Goal: Information Seeking & Learning: Learn about a topic

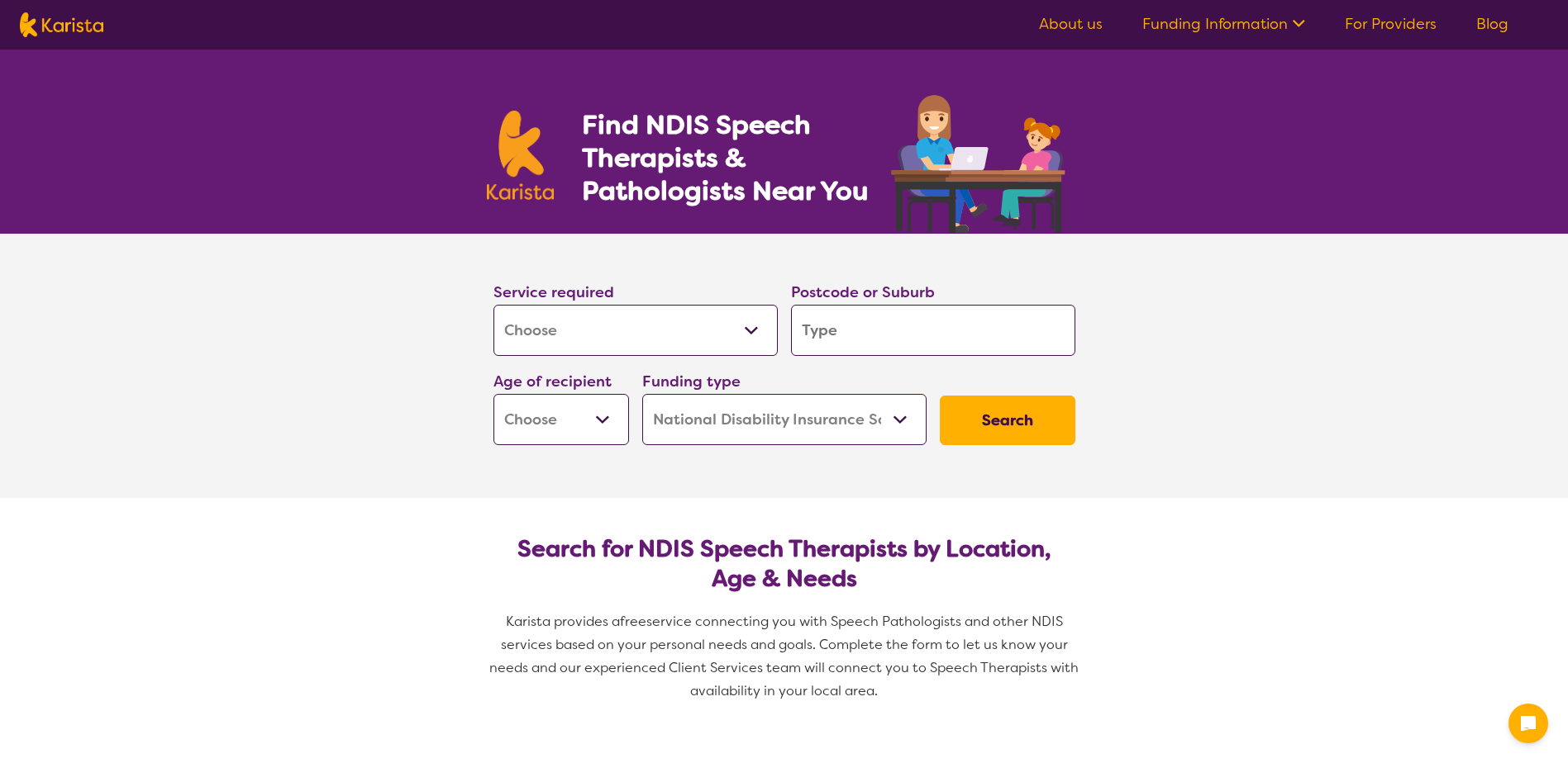
select select "[MEDICAL_DATA]"
select select "NDIS"
select select "[MEDICAL_DATA]"
select select "NDIS"
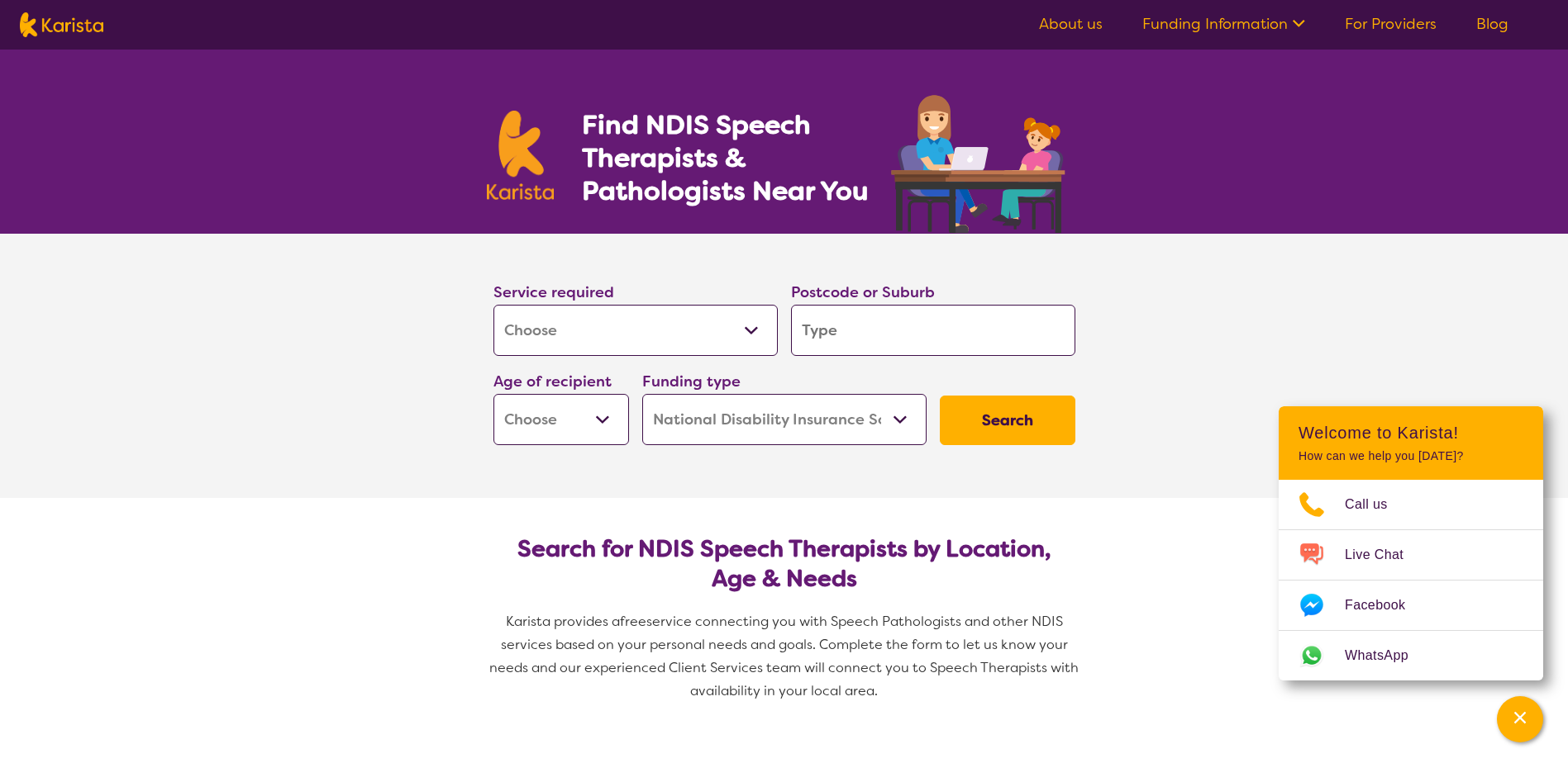
click at [748, 333] on select "Allied Health Assistant Assessment ([MEDICAL_DATA] or [MEDICAL_DATA]) Behaviour…" at bounding box center [635, 330] width 285 height 51
select select "[MEDICAL_DATA]"
click at [493, 305] on select "Allied Health Assistant Assessment ([MEDICAL_DATA] or [MEDICAL_DATA]) Behaviour…" at bounding box center [635, 330] width 285 height 51
select select "[MEDICAL_DATA]"
click at [871, 333] on input "search" at bounding box center [933, 330] width 285 height 51
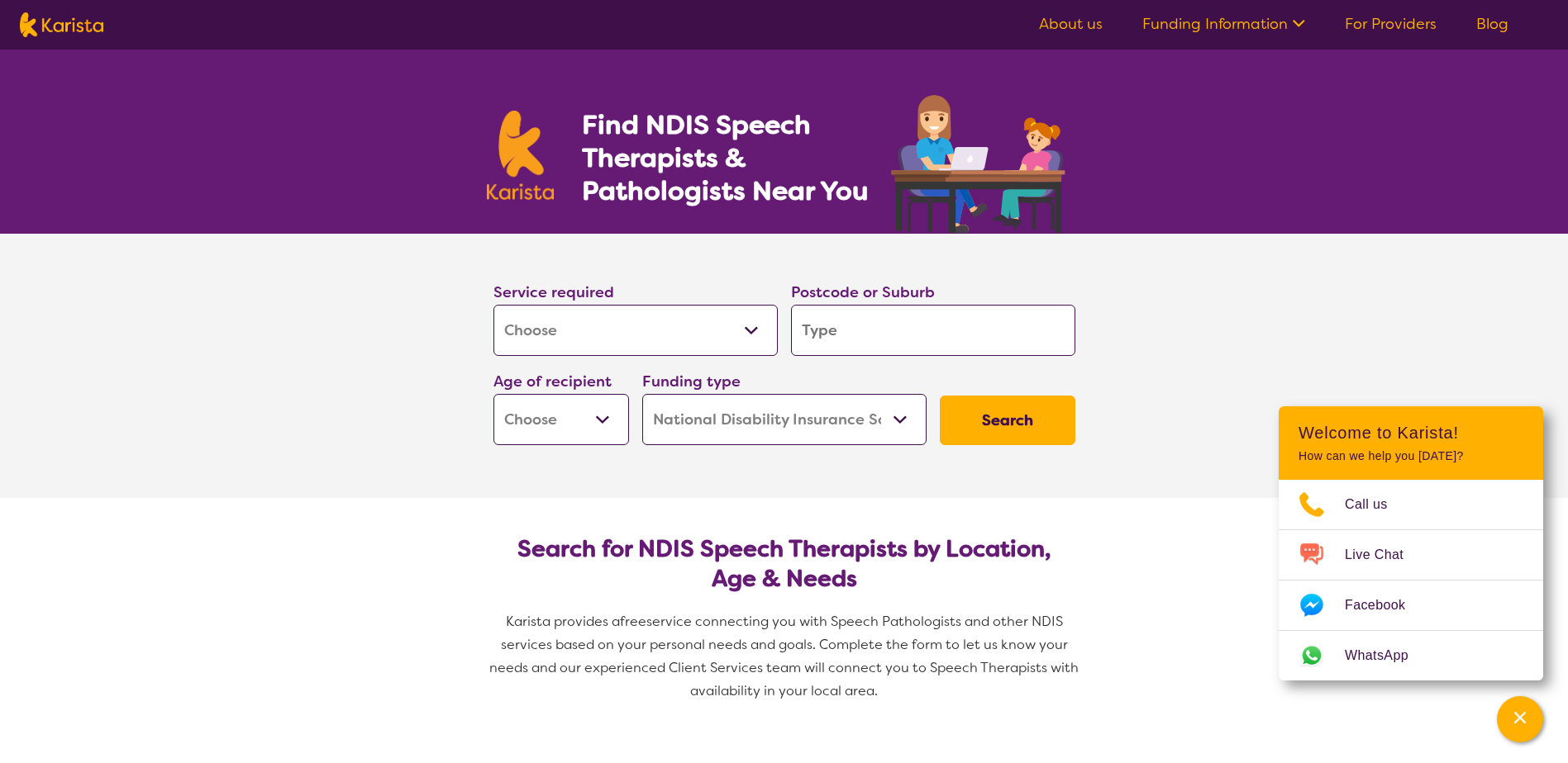
type input "3"
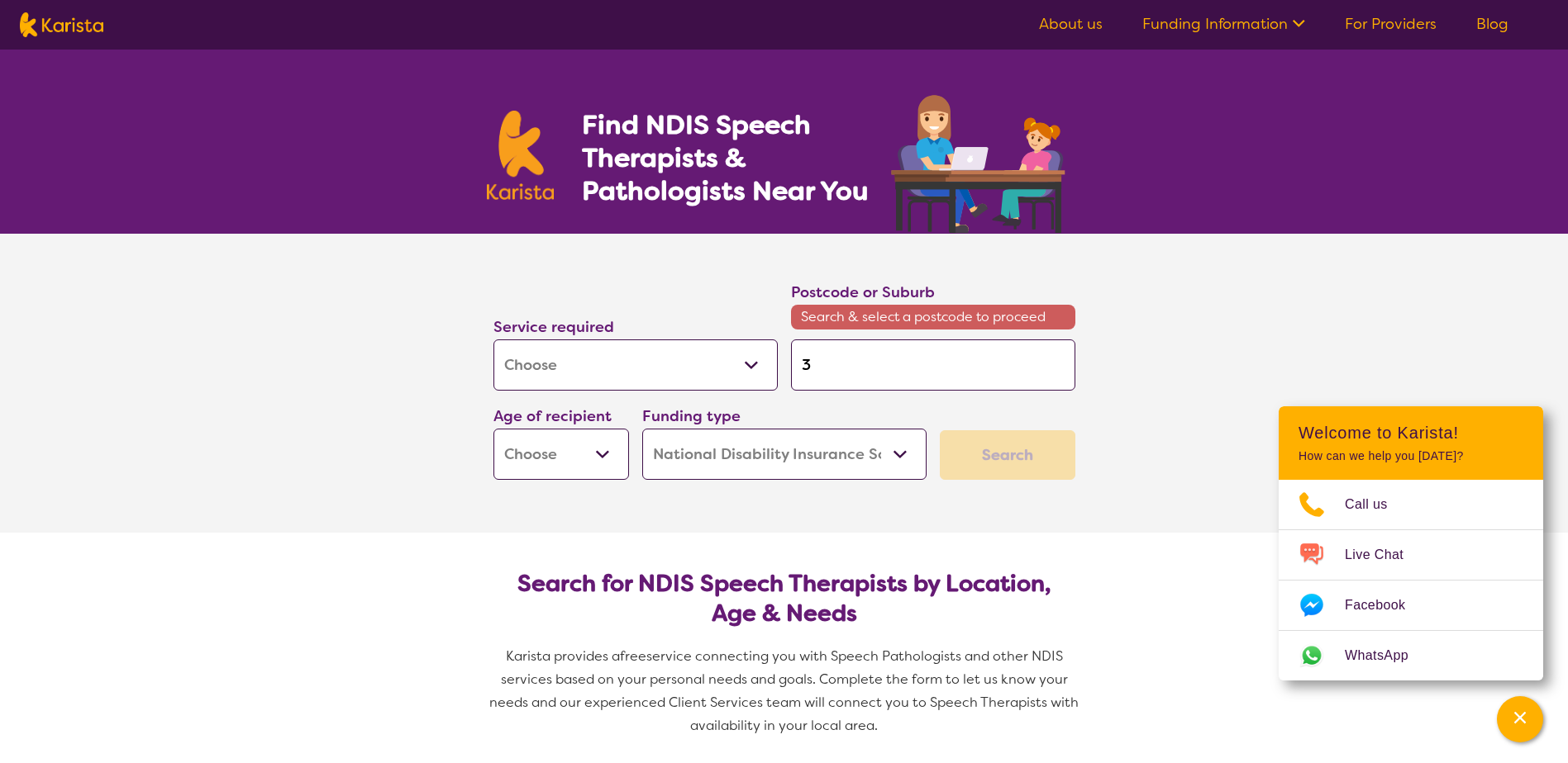
type input "30"
type input "303"
type input "3037"
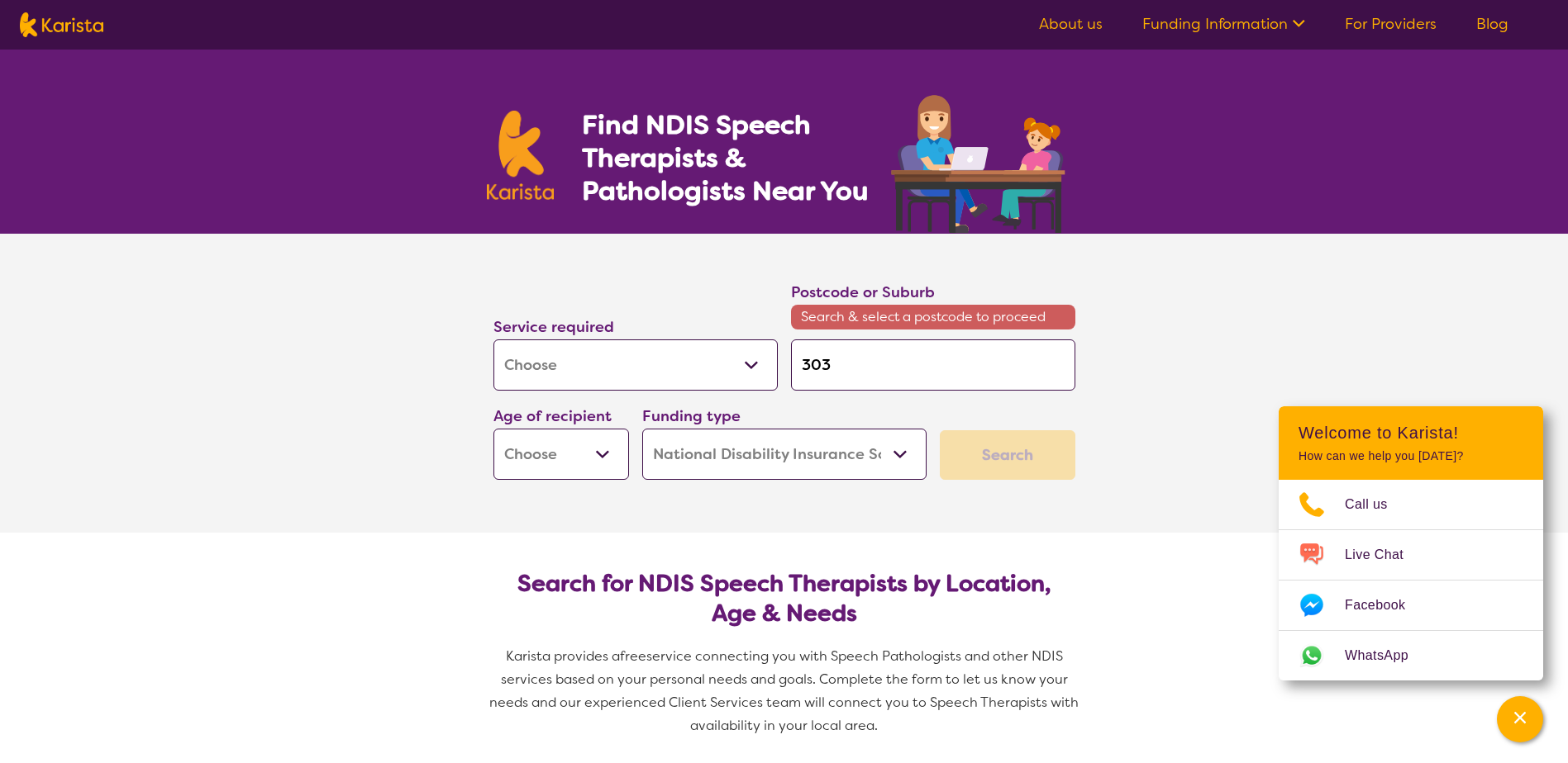
type input "3037"
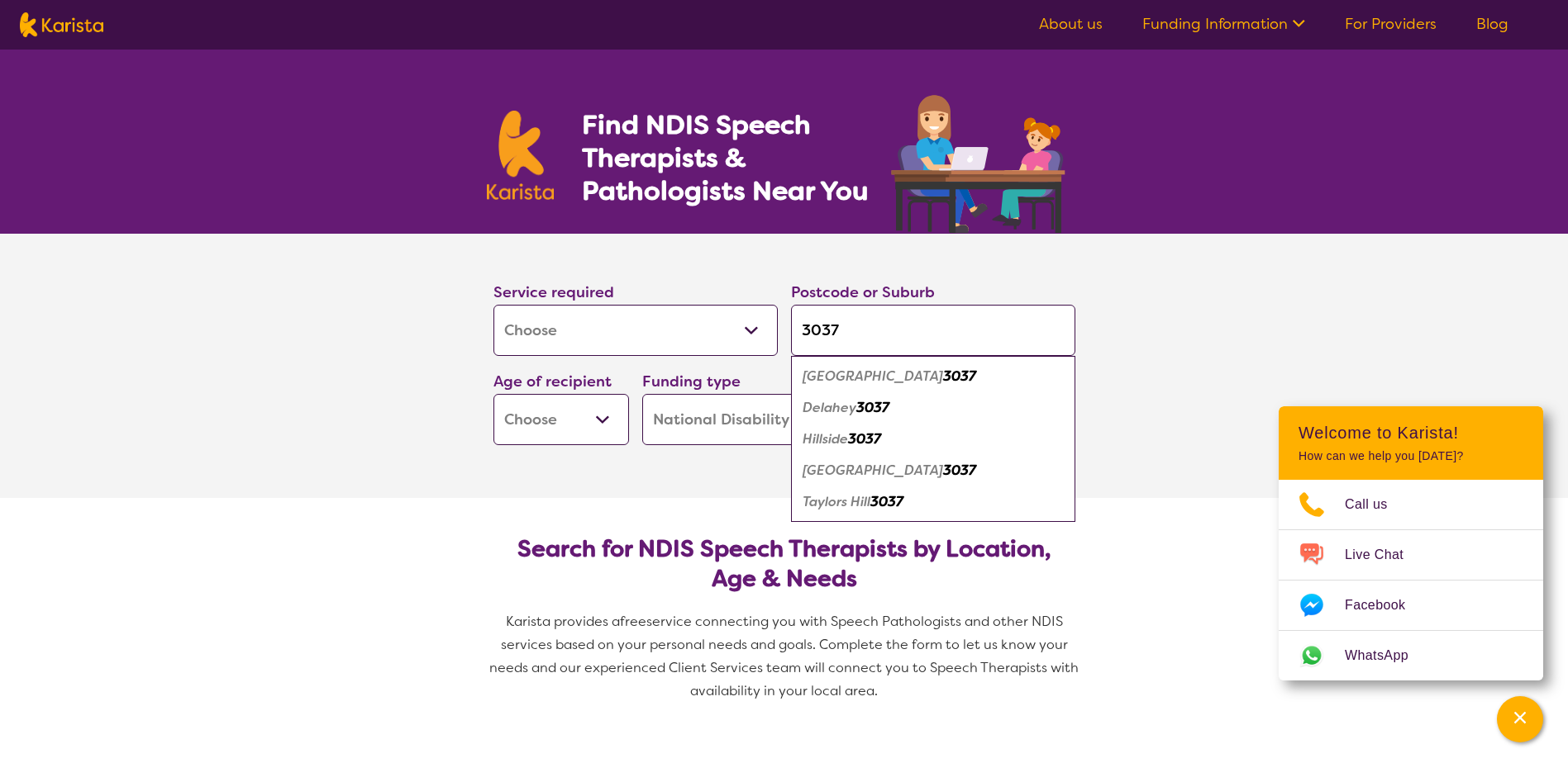
type input "3037"
click at [868, 507] on em "Taylors Hill" at bounding box center [837, 501] width 68 height 17
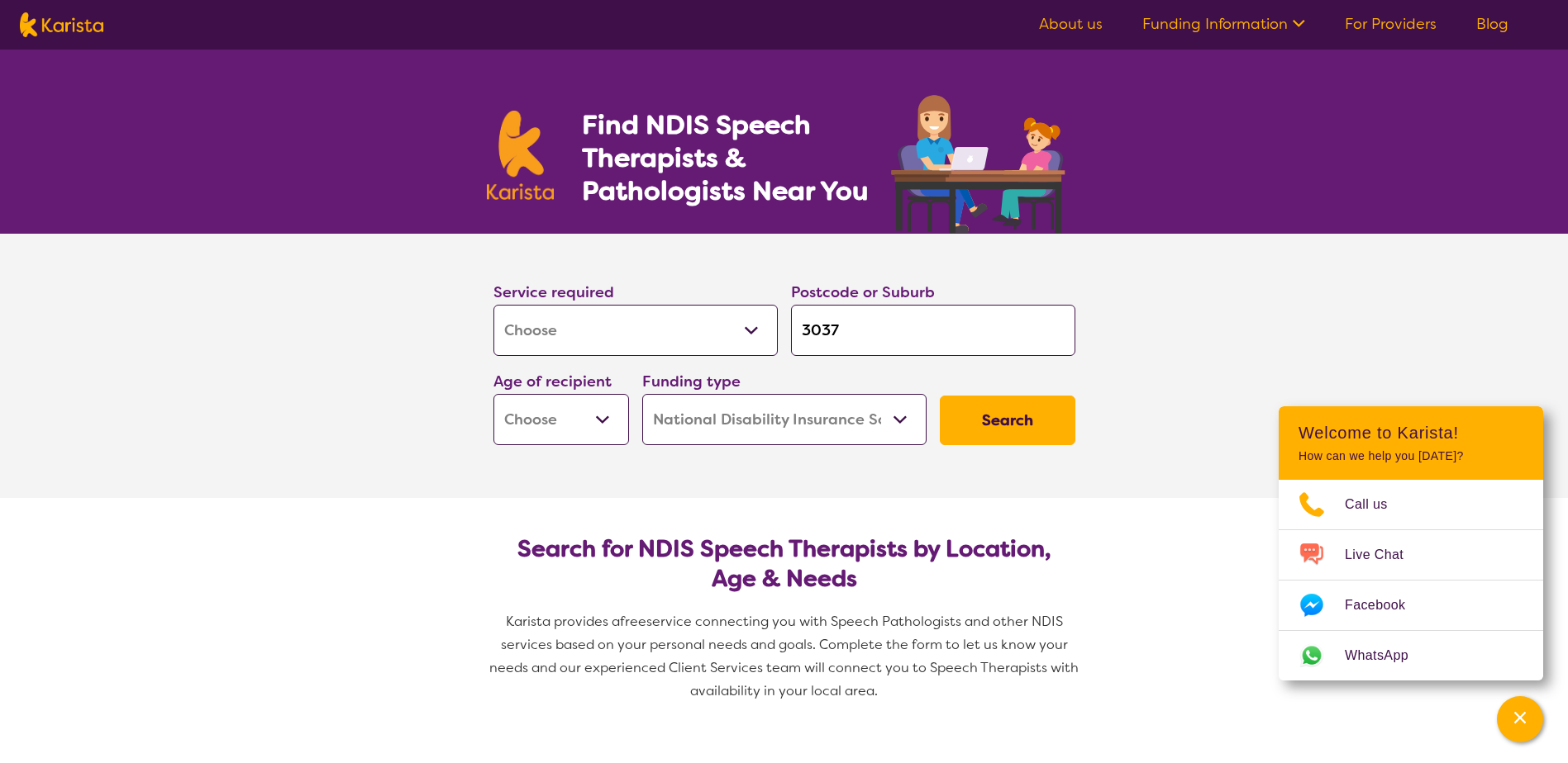
click at [609, 422] on select "Early Childhood - 0 to 9 Child - 10 to 11 Adolescent - 12 to 17 Adult - 18 to 6…" at bounding box center [561, 419] width 136 height 51
select select "AS"
click at [493, 394] on select "Early Childhood - 0 to 9 Child - 10 to 11 Adolescent - 12 to 17 Adult - 18 to 6…" at bounding box center [561, 419] width 136 height 51
select select "AS"
click at [899, 420] on select "Home Care Package (HCP) National Disability Insurance Scheme (NDIS) I don't know" at bounding box center [784, 419] width 285 height 51
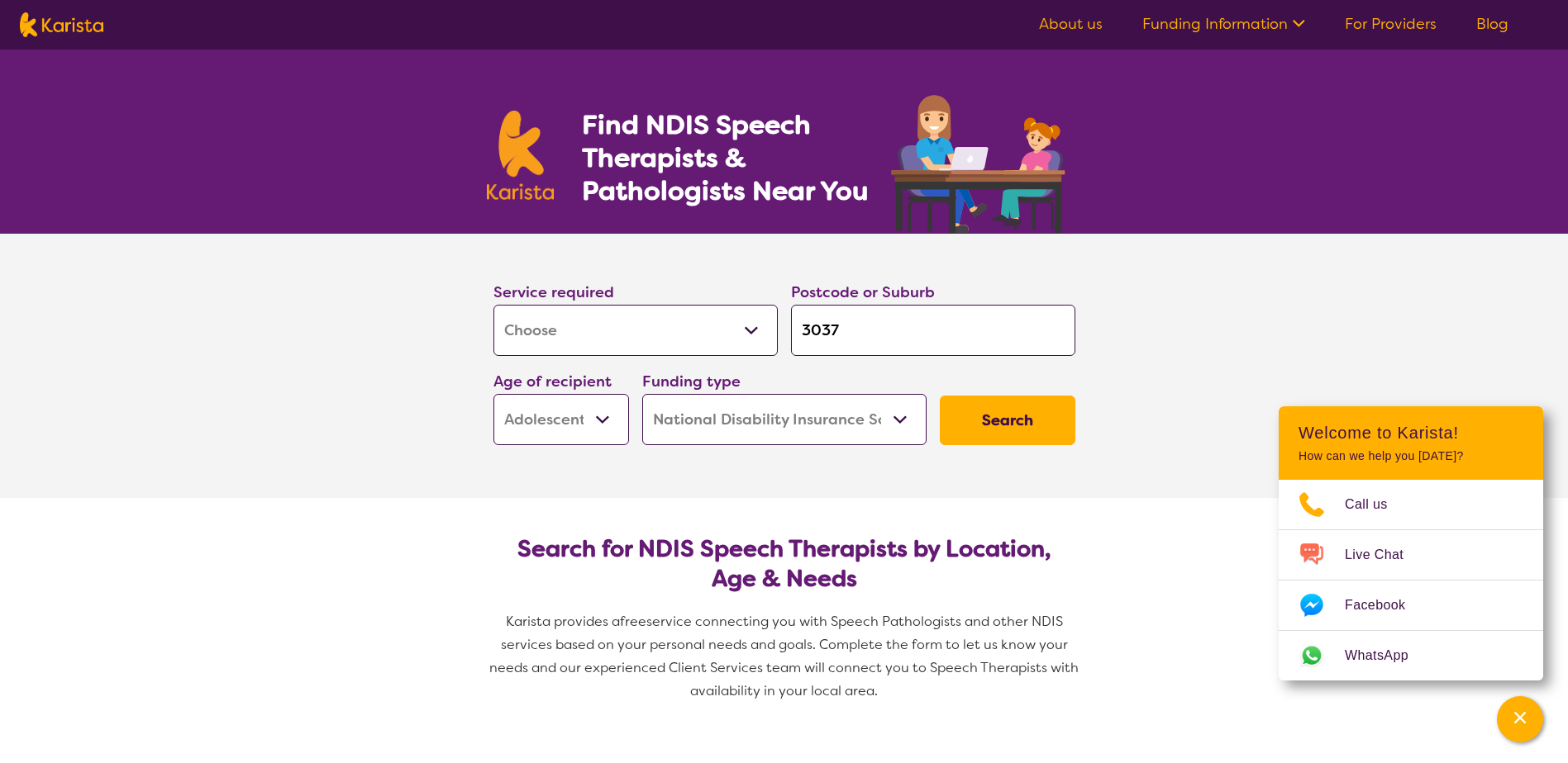
click at [642, 394] on select "Home Care Package (HCP) National Disability Insurance Scheme (NDIS) I don't know" at bounding box center [784, 419] width 285 height 51
click at [1002, 428] on button "Search" at bounding box center [1008, 421] width 136 height 50
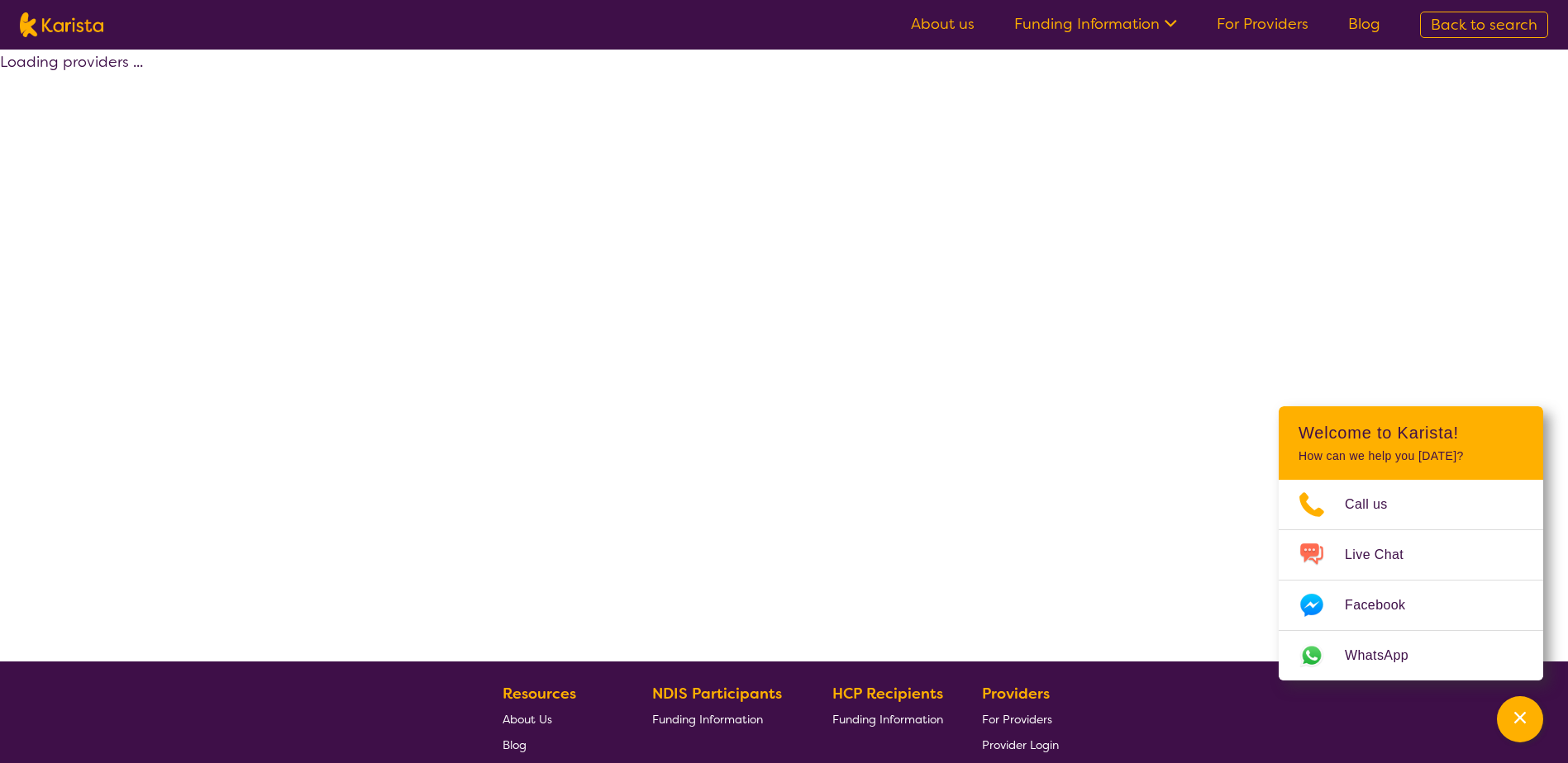
select select "by_score"
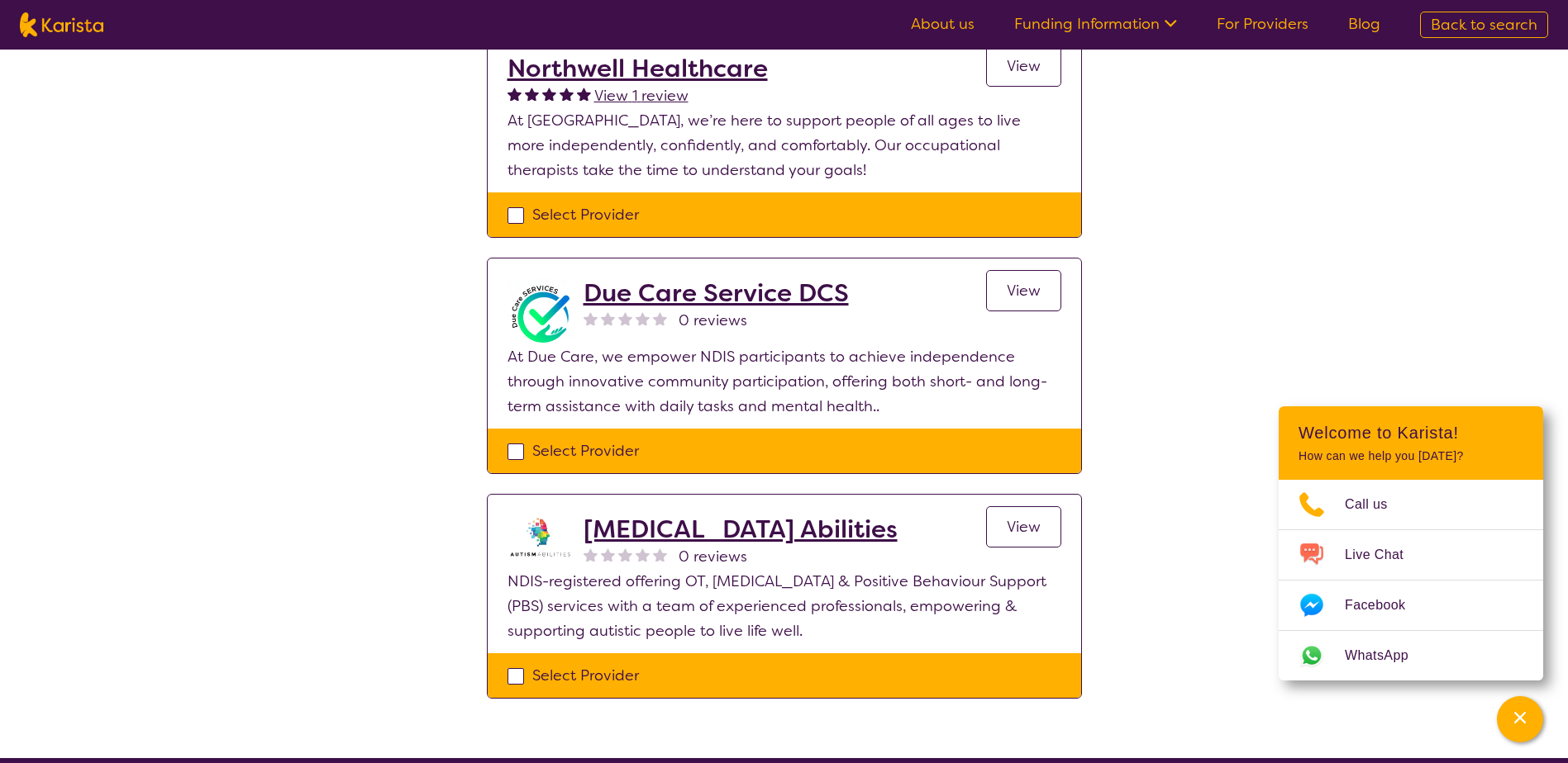
scroll to position [1156, 0]
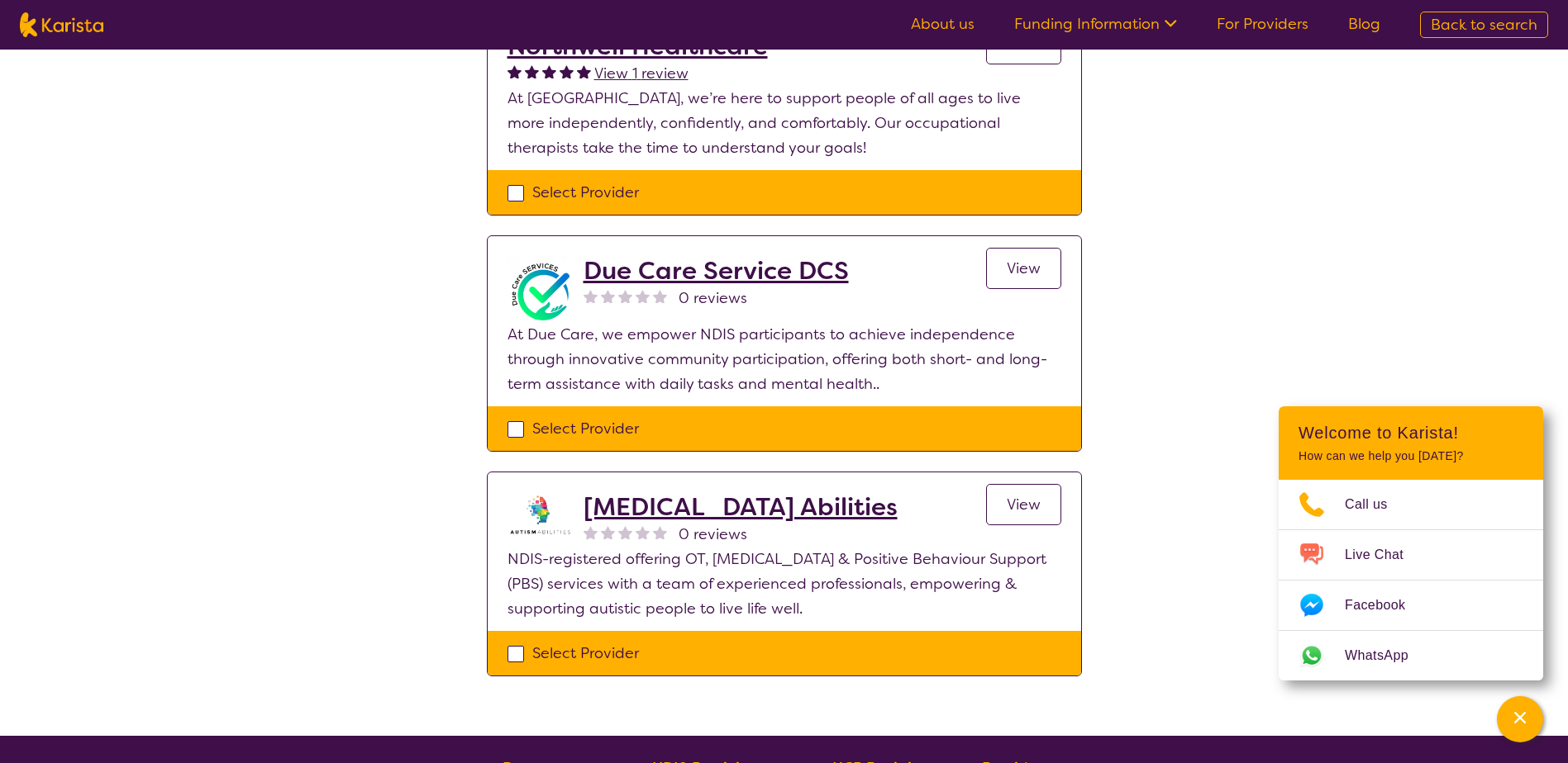
click at [674, 492] on h2 "[MEDICAL_DATA] Abilities" at bounding box center [740, 506] width 314 height 29
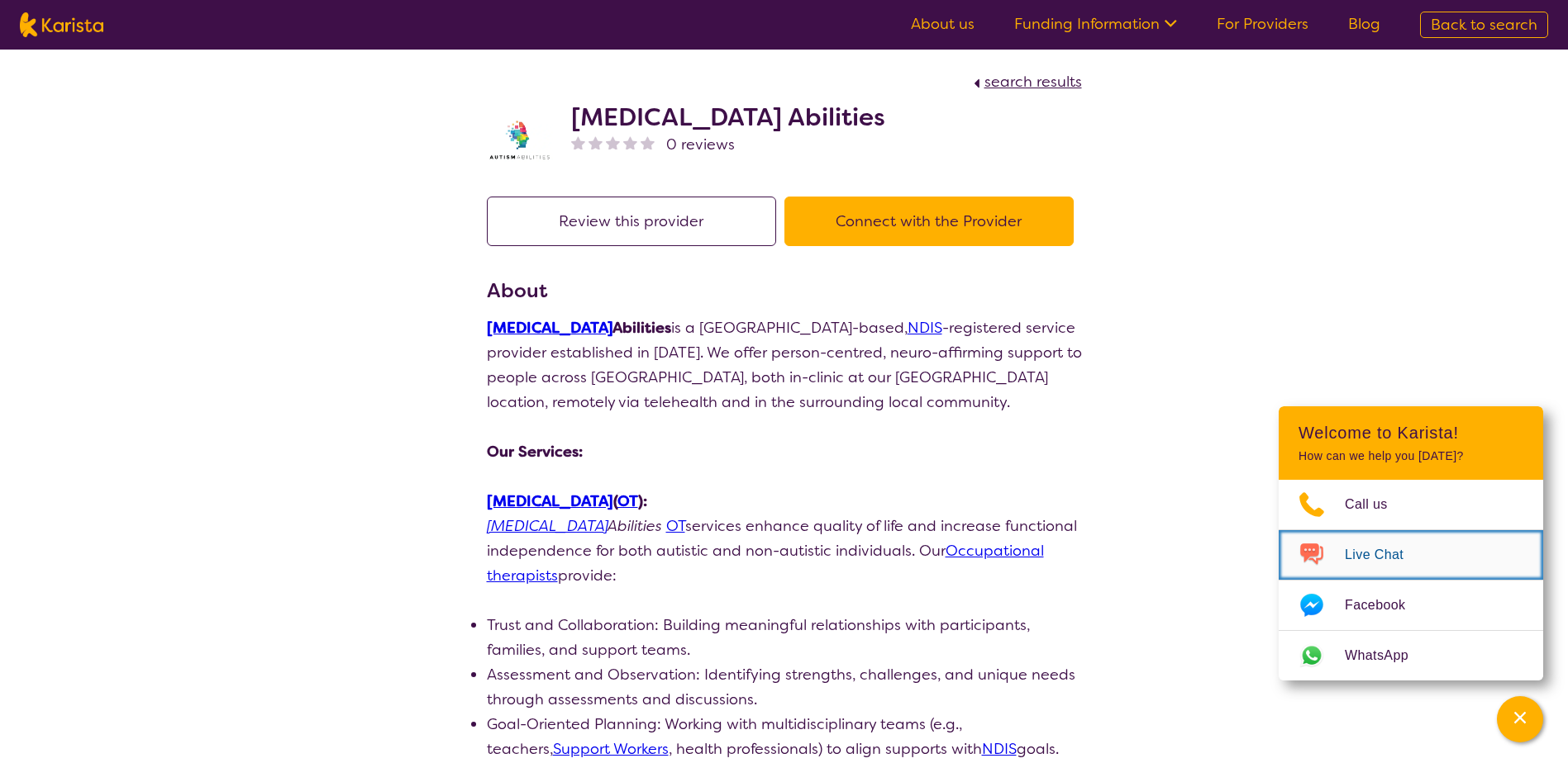
click at [1313, 554] on img "Choose channel" at bounding box center [1311, 555] width 66 height 27
